Goal: Information Seeking & Learning: Find specific fact

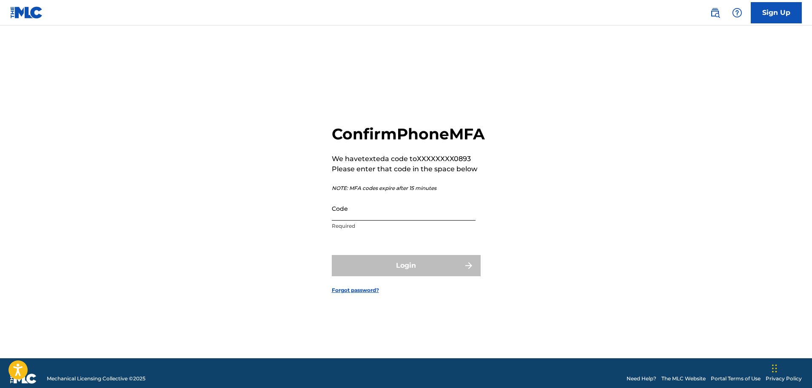
click at [368, 218] on input "Code" at bounding box center [404, 209] width 144 height 24
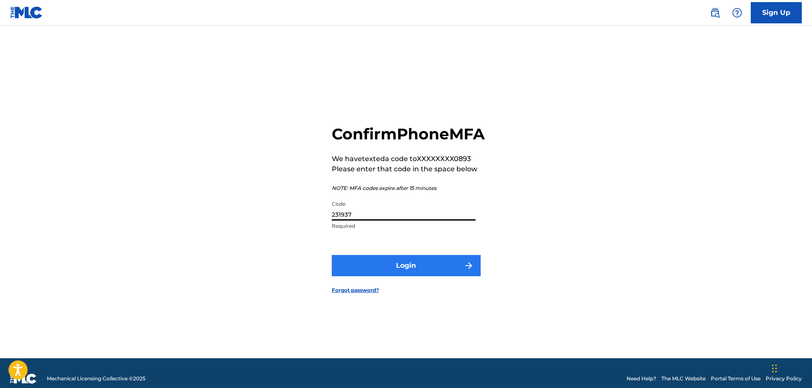
type input "231937"
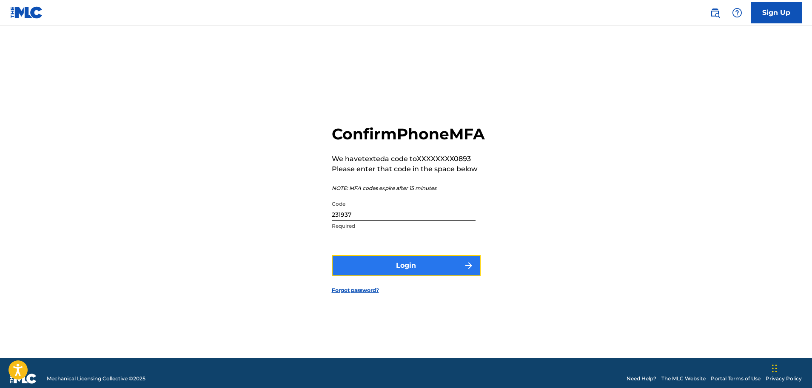
click at [372, 270] on button "Login" at bounding box center [406, 265] width 149 height 21
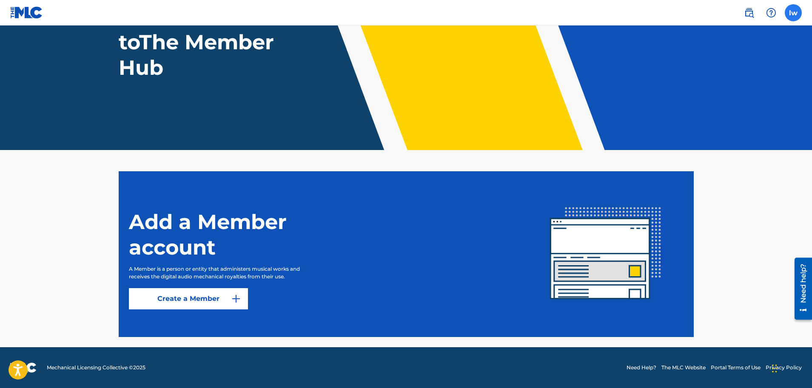
click at [793, 11] on label at bounding box center [793, 12] width 17 height 17
click at [794, 13] on input "lw [PERSON_NAME] [EMAIL_ADDRESS][DOMAIN_NAME] Notification Preferences Profile …" at bounding box center [794, 13] width 0 height 0
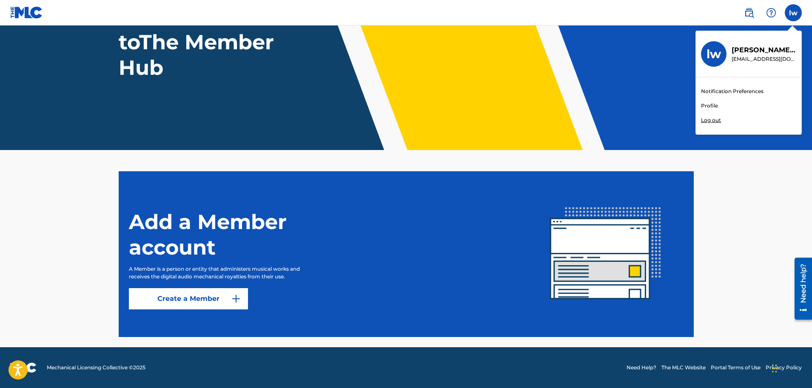
click at [716, 56] on h3 "lw" at bounding box center [714, 54] width 14 height 15
click at [794, 13] on input "lw [PERSON_NAME] [EMAIL_ADDRESS][DOMAIN_NAME] Notification Preferences Profile …" at bounding box center [794, 13] width 0 height 0
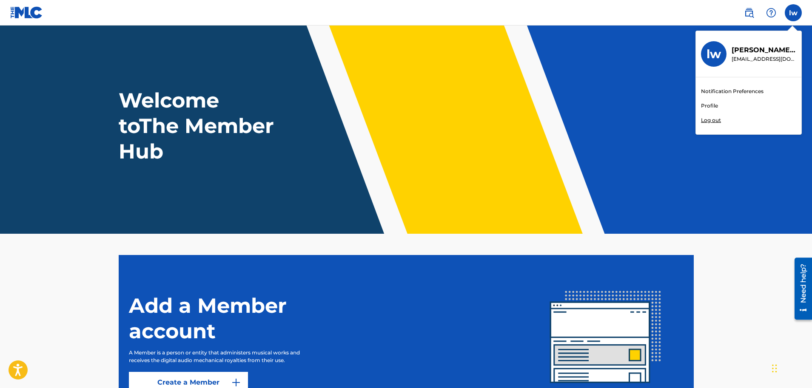
click at [29, 14] on img at bounding box center [26, 12] width 33 height 12
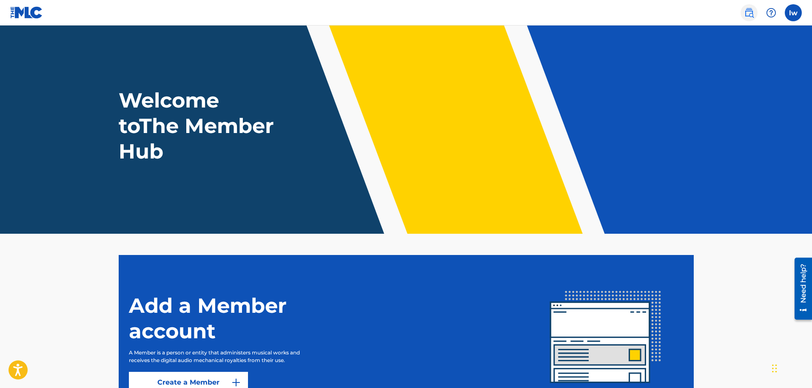
click at [747, 12] on img at bounding box center [749, 13] width 10 height 10
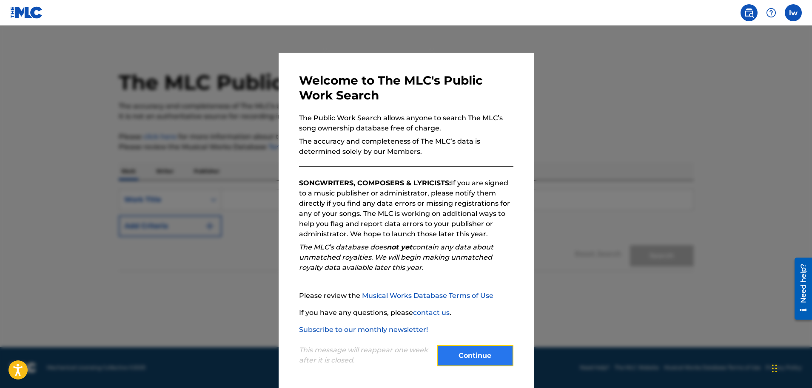
click at [471, 356] on button "Continue" at bounding box center [475, 355] width 77 height 21
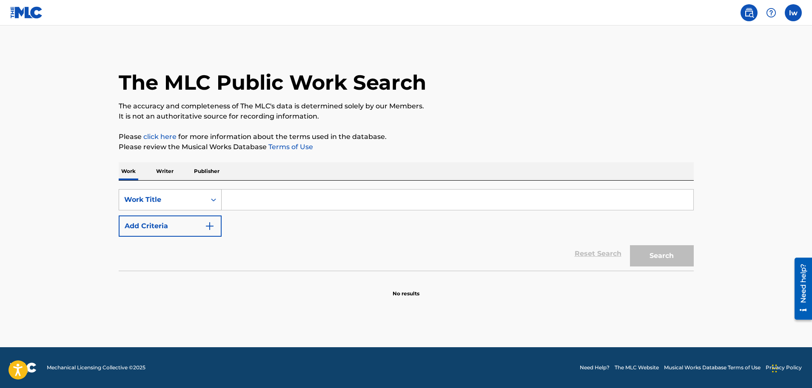
click at [160, 201] on div "Work Title" at bounding box center [162, 200] width 77 height 10
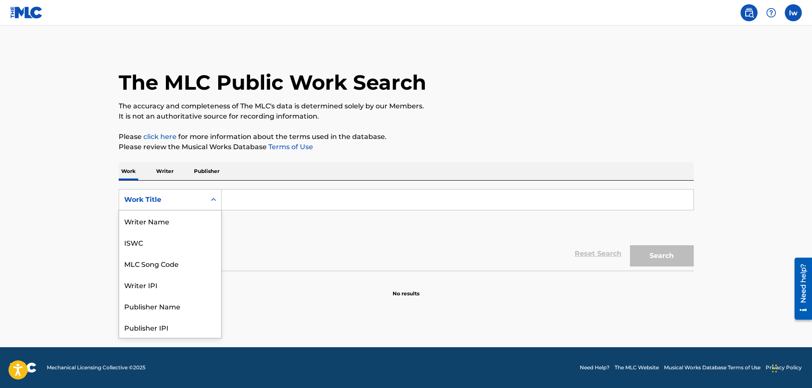
scroll to position [43, 0]
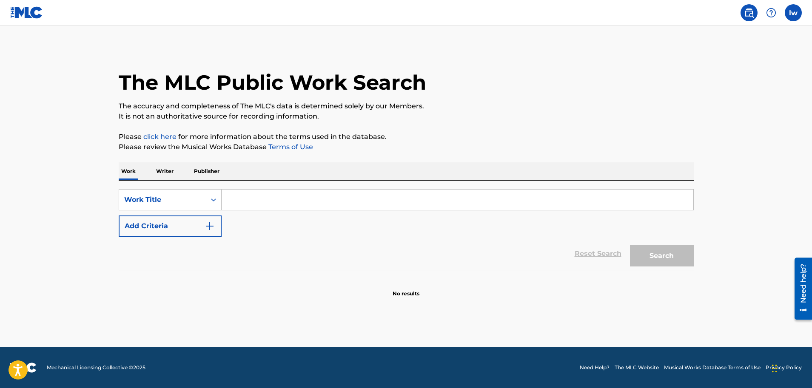
click at [280, 243] on div "Reset Search Search" at bounding box center [406, 254] width 575 height 34
click at [168, 173] on p "Writer" at bounding box center [165, 172] width 23 height 18
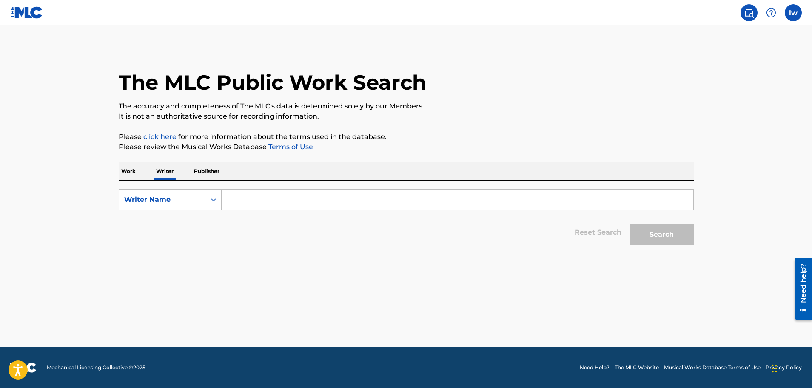
click at [249, 198] on input "Search Form" at bounding box center [458, 200] width 472 height 20
click at [243, 201] on input "[PERSON_NAME]" at bounding box center [458, 200] width 472 height 20
click at [241, 200] on input "[PERSON_NAME]" at bounding box center [458, 200] width 472 height 20
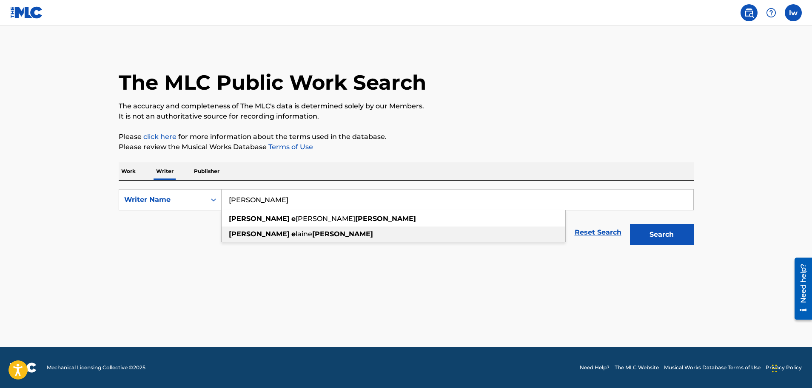
click at [291, 234] on strong "e" at bounding box center [293, 234] width 4 height 8
type input "[PERSON_NAME]"
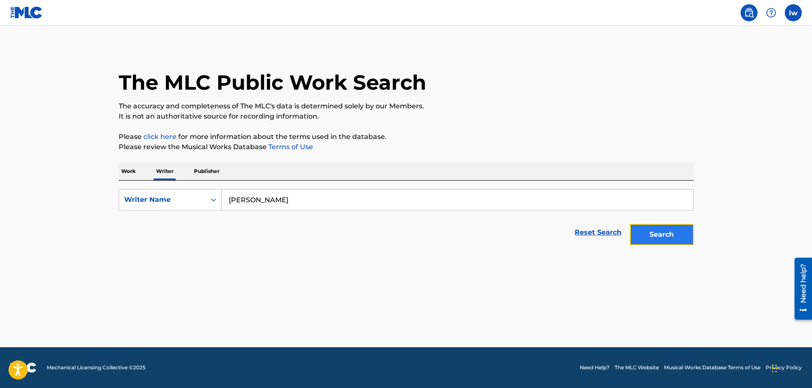
click at [660, 242] on button "Search" at bounding box center [662, 234] width 64 height 21
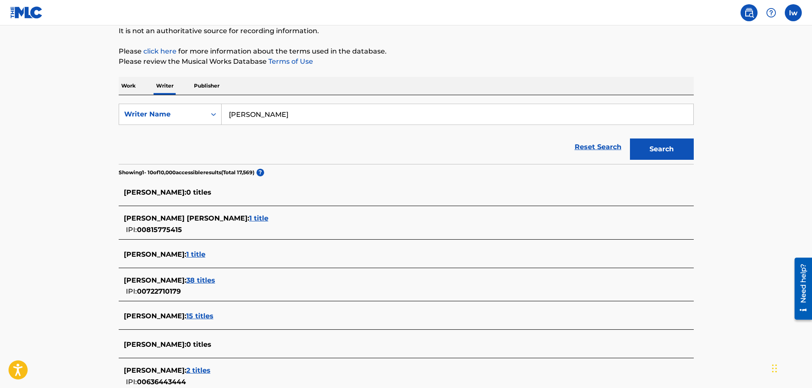
scroll to position [88, 0]
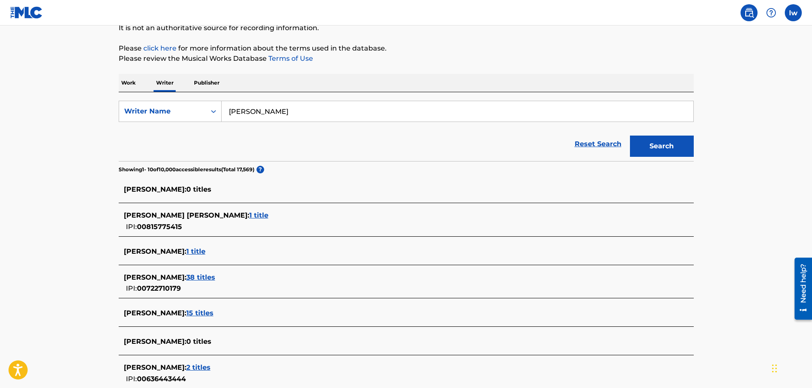
click at [198, 314] on span "15 titles" at bounding box center [199, 313] width 27 height 8
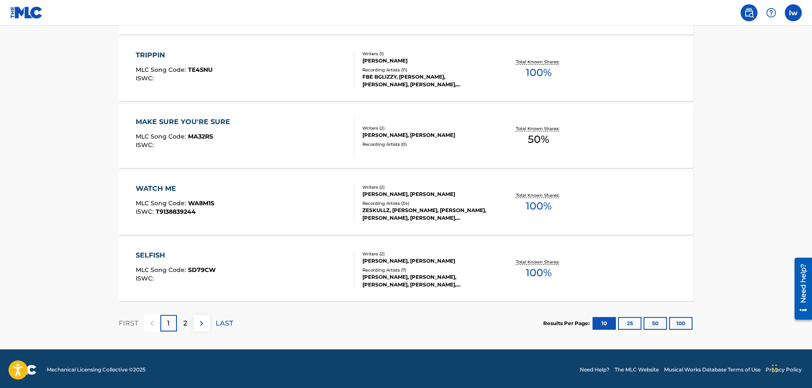
scroll to position [653, 0]
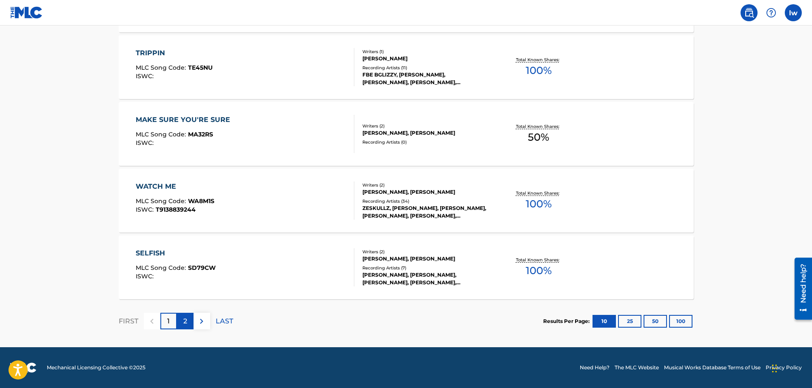
click at [188, 318] on div "2" at bounding box center [185, 321] width 17 height 17
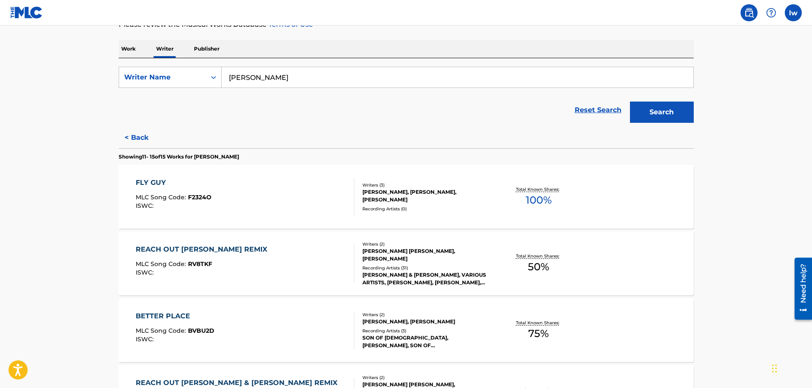
scroll to position [0, 0]
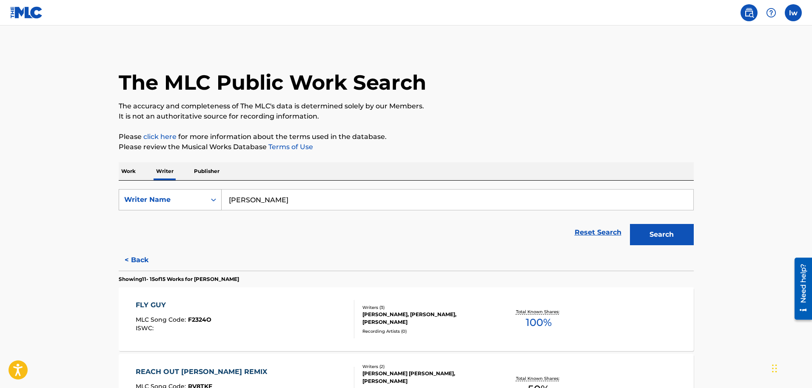
click at [212, 201] on icon "Search Form" at bounding box center [213, 200] width 5 height 3
click at [170, 226] on div "Writer IPI" at bounding box center [170, 221] width 102 height 21
click at [277, 224] on div "Reset Search Search" at bounding box center [406, 233] width 575 height 34
click at [240, 204] on input "Search Form" at bounding box center [458, 200] width 472 height 20
click at [401, 235] on div "Reset Search Search" at bounding box center [406, 233] width 575 height 34
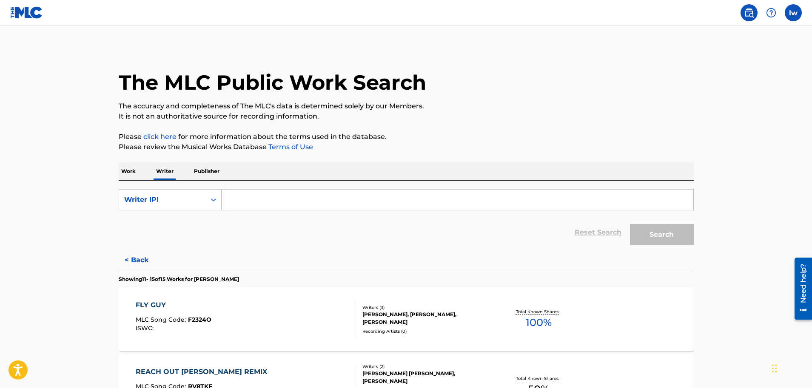
click at [129, 169] on p "Work" at bounding box center [129, 172] width 20 height 18
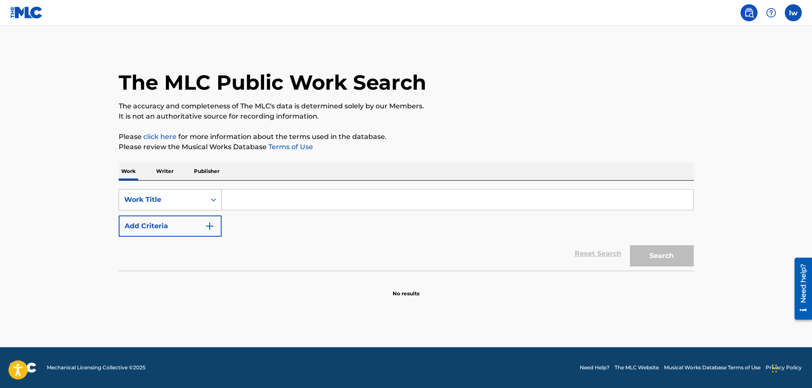
click at [213, 199] on icon "Search Form" at bounding box center [213, 200] width 9 height 9
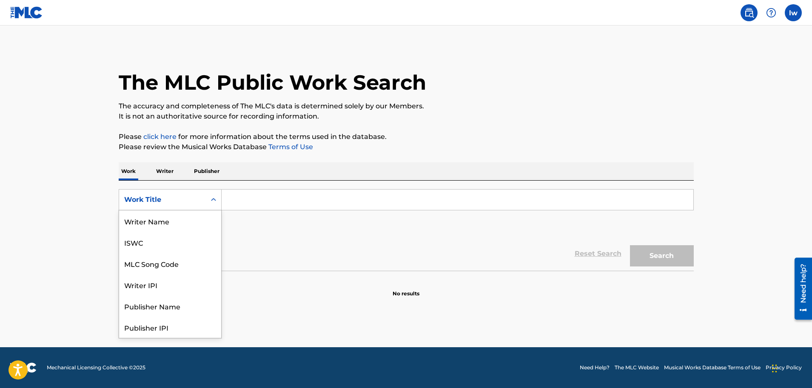
scroll to position [43, 0]
click at [213, 199] on icon "Search Form" at bounding box center [213, 200] width 9 height 9
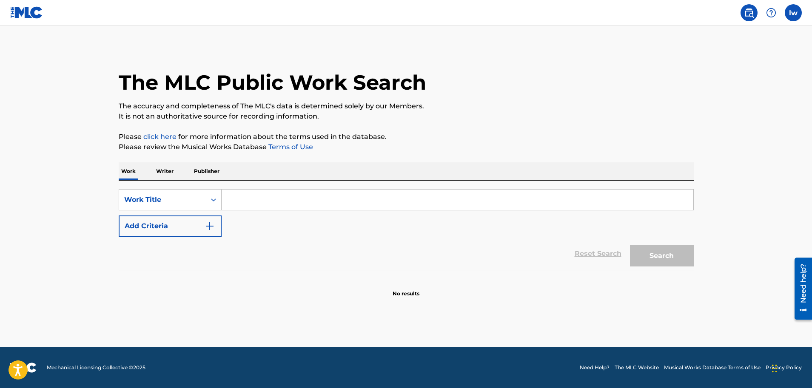
click at [251, 198] on input "Search Form" at bounding box center [458, 200] width 472 height 20
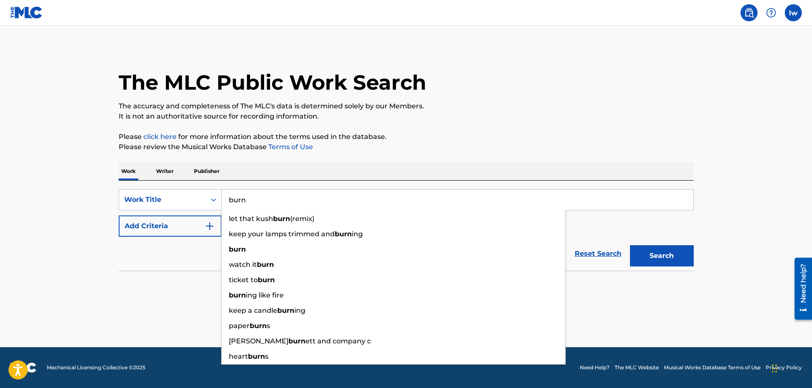
click at [237, 205] on input "burn" at bounding box center [458, 200] width 472 height 20
type input "burn"
click at [667, 260] on button "Search" at bounding box center [662, 256] width 64 height 21
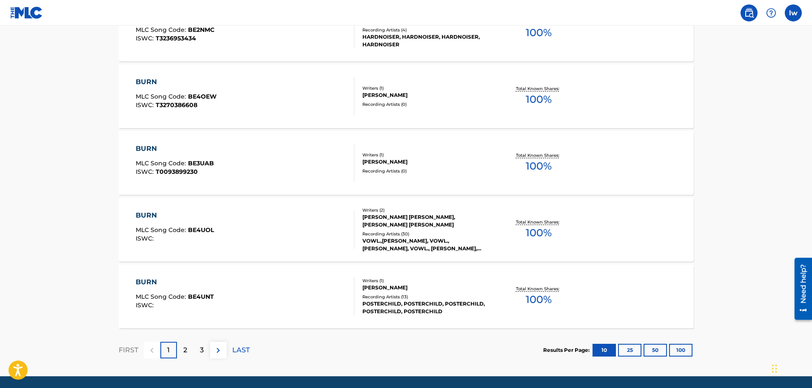
scroll to position [626, 0]
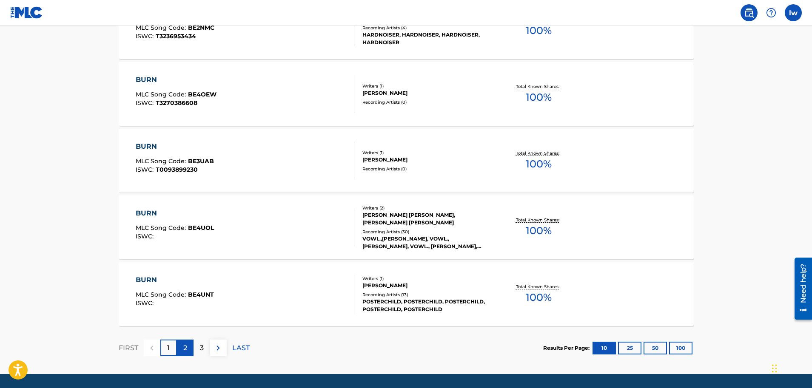
click at [184, 350] on p "2" at bounding box center [185, 348] width 4 height 10
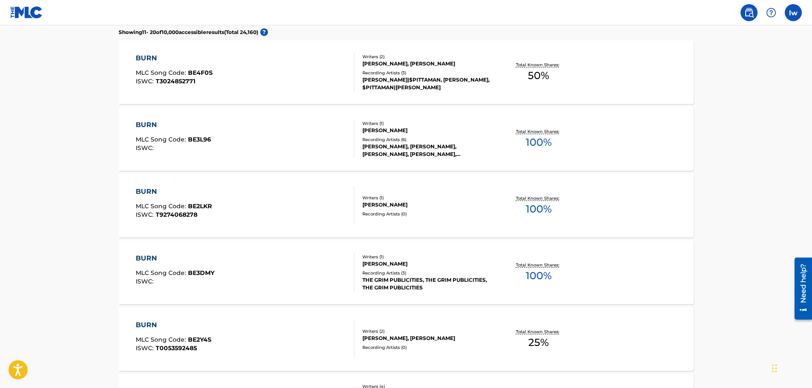
scroll to position [0, 0]
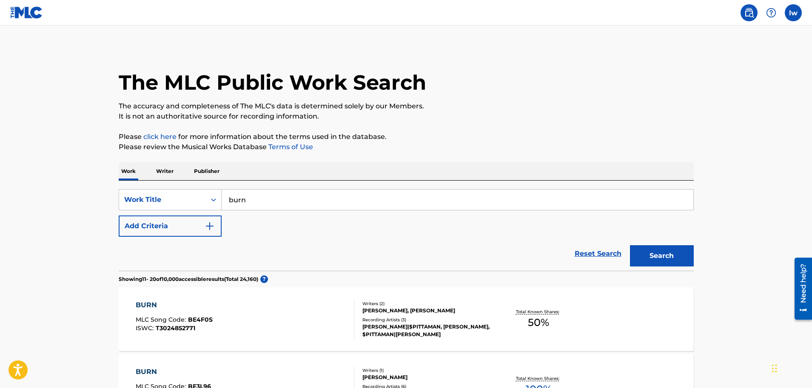
click at [161, 166] on p "Writer" at bounding box center [165, 172] width 23 height 18
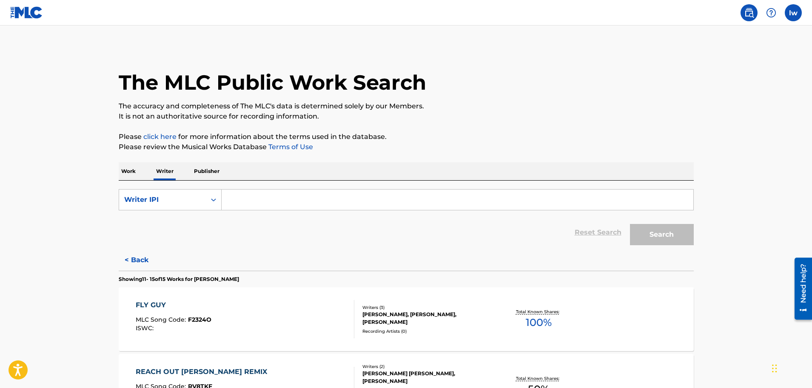
click at [254, 194] on input "Search Form" at bounding box center [458, 200] width 472 height 20
type input "[PERSON_NAME]"
click at [630, 224] on button "Search" at bounding box center [662, 234] width 64 height 21
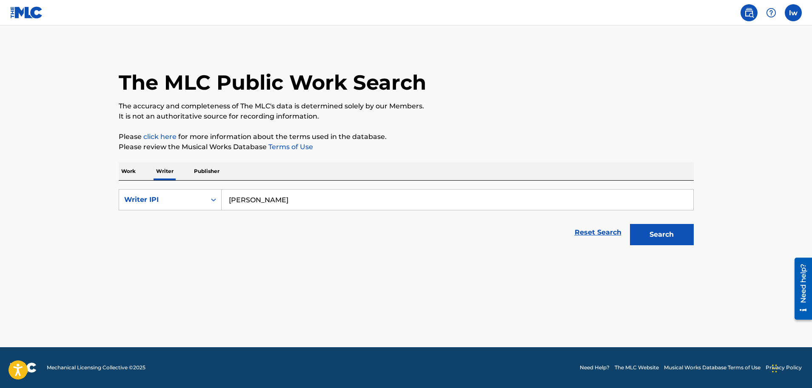
click at [171, 172] on p "Writer" at bounding box center [165, 172] width 23 height 18
click at [213, 200] on icon "Search Form" at bounding box center [213, 200] width 5 height 3
click at [183, 222] on div "Writer Name" at bounding box center [170, 221] width 102 height 21
click at [266, 204] on input "Search Form" at bounding box center [458, 200] width 472 height 20
click at [259, 218] on strong "[PERSON_NAME]" at bounding box center [278, 219] width 61 height 8
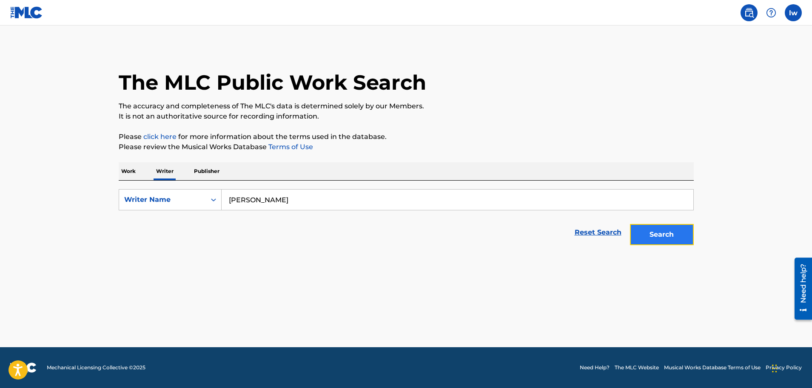
click at [654, 235] on button "Search" at bounding box center [662, 234] width 64 height 21
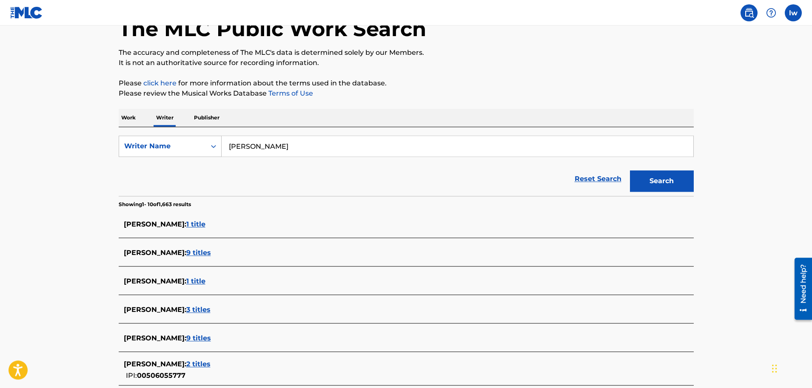
scroll to position [54, 0]
click at [191, 309] on span "3 titles" at bounding box center [198, 309] width 24 height 8
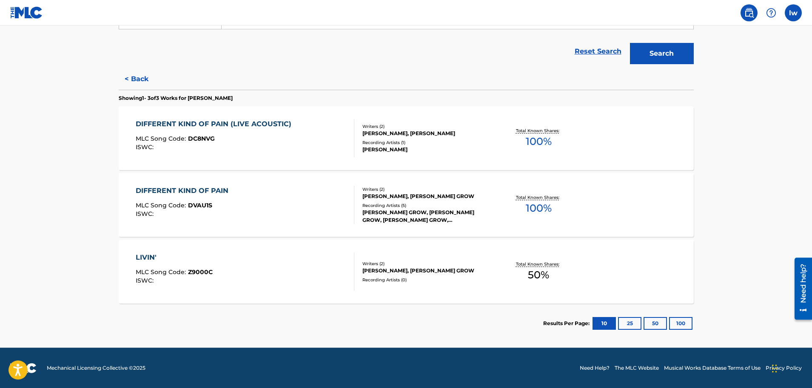
scroll to position [182, 0]
click at [630, 323] on button "25" at bounding box center [629, 323] width 23 height 13
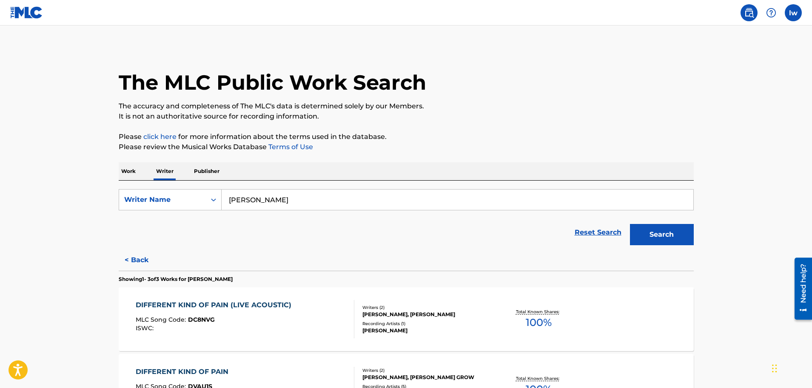
click at [280, 203] on input "[PERSON_NAME]" at bounding box center [458, 200] width 472 height 20
click at [280, 202] on input "[PERSON_NAME]" at bounding box center [458, 200] width 472 height 20
type input "[PERSON_NAME]"
click at [630, 224] on button "Search" at bounding box center [662, 234] width 64 height 21
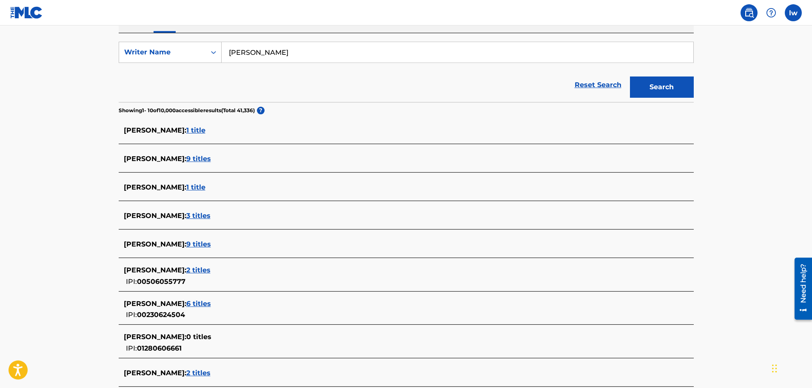
scroll to position [157, 0]
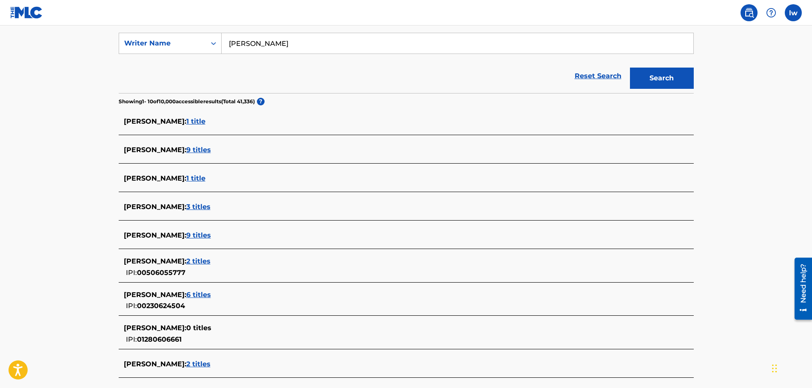
click at [205, 297] on span "6 titles" at bounding box center [198, 295] width 25 height 8
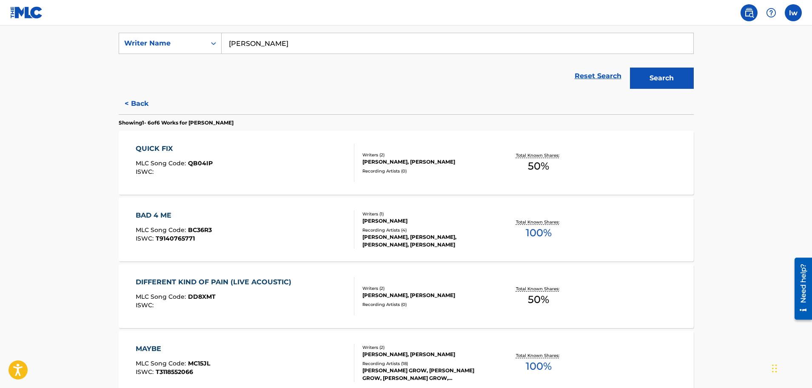
click at [410, 160] on div "[PERSON_NAME], [PERSON_NAME]" at bounding box center [427, 162] width 128 height 8
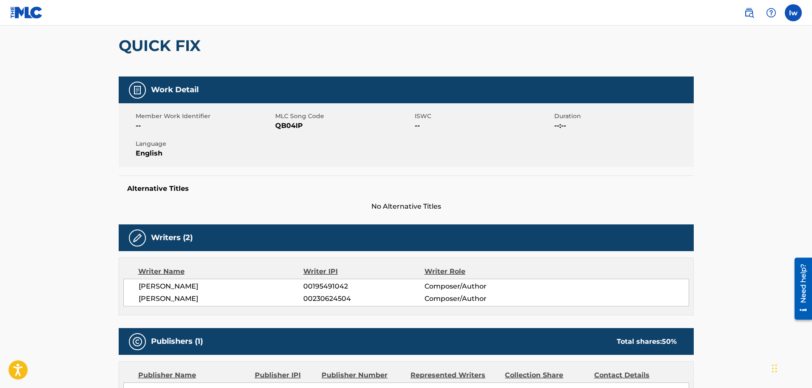
scroll to position [143, 0]
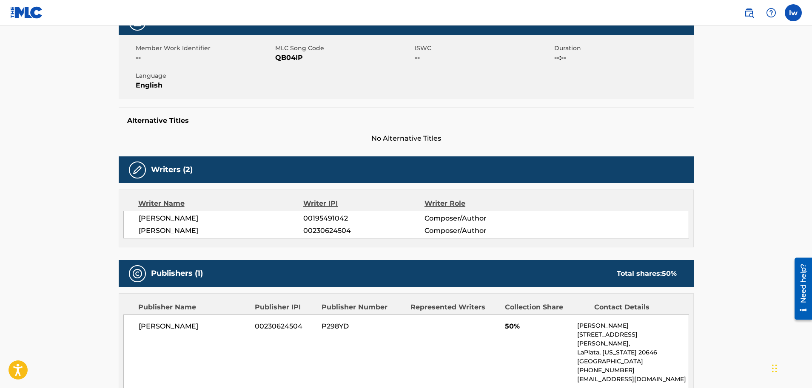
drag, startPoint x: 353, startPoint y: 219, endPoint x: 302, endPoint y: 217, distance: 50.7
click at [302, 217] on div "[PERSON_NAME] 00195491042 Composer/Author" at bounding box center [414, 219] width 550 height 10
copy div "00195491042"
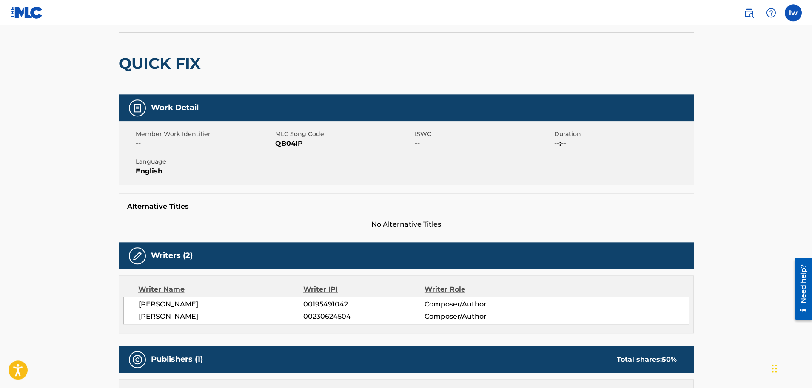
scroll to position [48, 0]
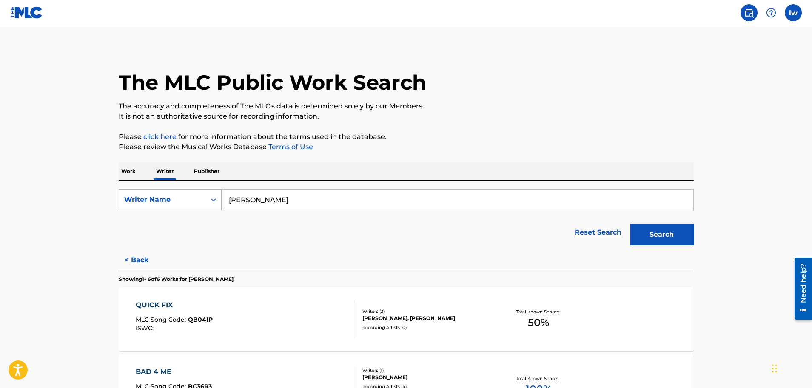
click at [211, 200] on icon "Search Form" at bounding box center [213, 200] width 5 height 3
click at [185, 230] on div "Writer IPI" at bounding box center [170, 221] width 102 height 21
click at [263, 193] on input "Search Form" at bounding box center [458, 200] width 472 height 20
paste input "00195491042"
click at [228, 198] on input "00195491042" at bounding box center [458, 200] width 472 height 20
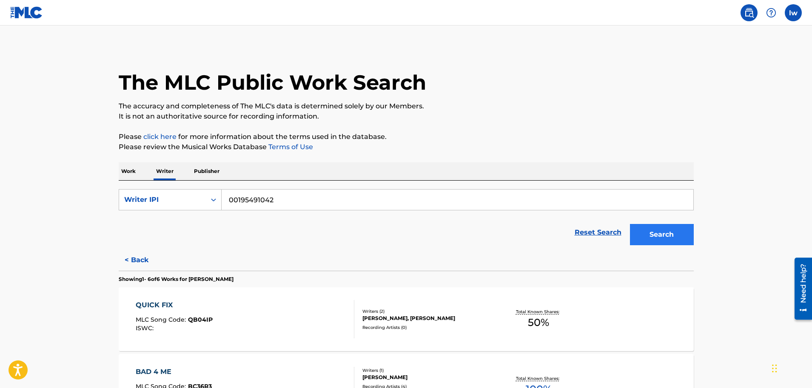
type input "00195491042"
click at [644, 232] on button "Search" at bounding box center [662, 234] width 64 height 21
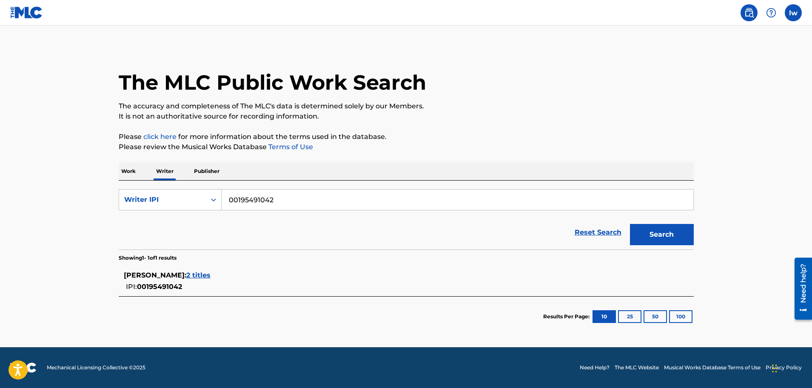
click at [211, 275] on span "2 titles" at bounding box center [198, 275] width 24 height 8
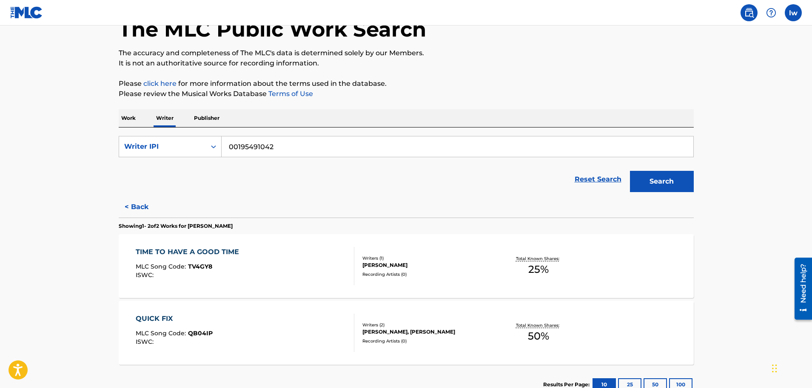
scroll to position [54, 0]
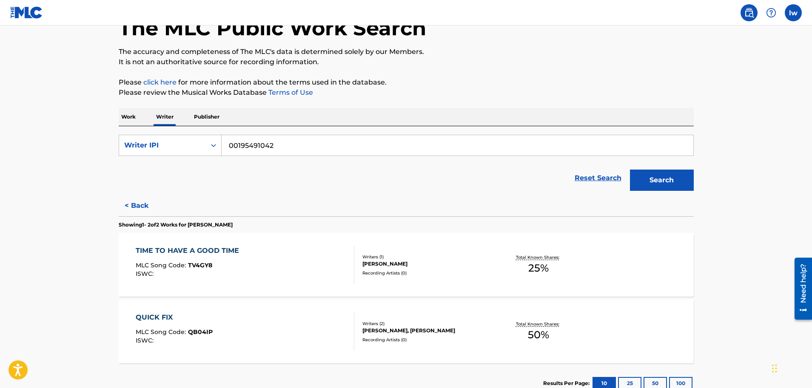
click at [156, 251] on div "TIME TO HAVE A GOOD TIME" at bounding box center [190, 251] width 108 height 10
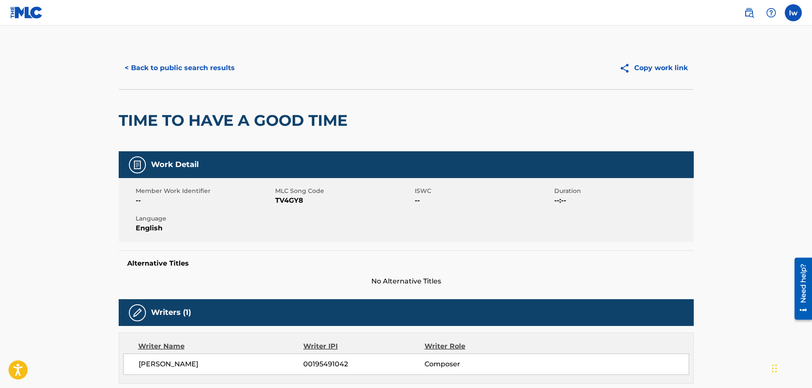
click at [32, 15] on img at bounding box center [26, 12] width 33 height 12
